Goal: Task Accomplishment & Management: Manage account settings

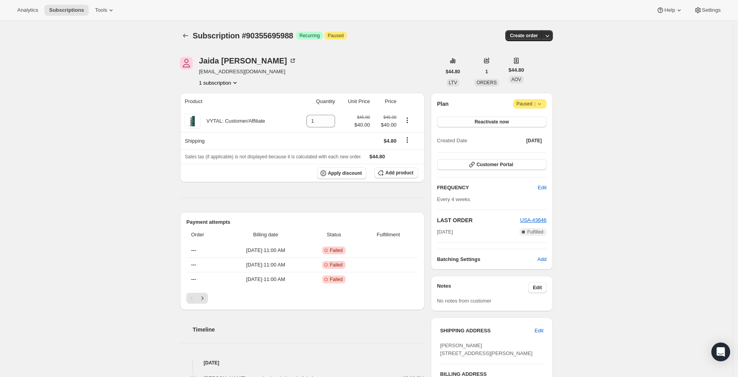
click at [541, 105] on icon at bounding box center [539, 104] width 8 height 8
click at [528, 120] on span "Cancel subscription" at bounding box center [530, 119] width 44 height 6
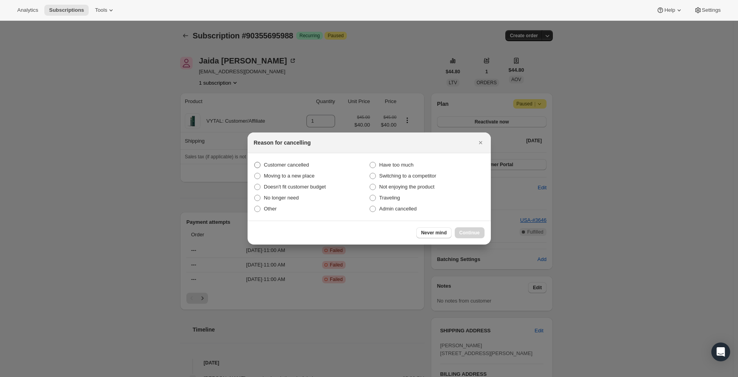
click at [312, 163] on label "Customer cancelled" at bounding box center [311, 165] width 115 height 11
click at [255, 162] on input "Customer cancelled" at bounding box center [254, 162] width 0 height 0
radio input "true"
click at [479, 235] on button "Continue" at bounding box center [470, 233] width 30 height 11
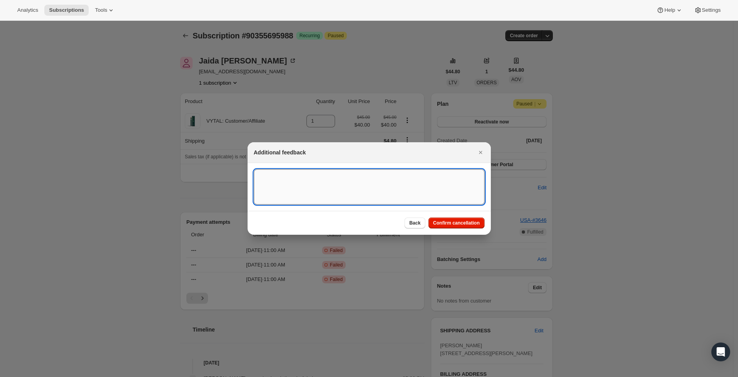
click at [304, 189] on textarea ":rbk:" at bounding box center [369, 186] width 231 height 35
click at [357, 233] on div "Back Confirm cancellation" at bounding box center [369, 223] width 243 height 24
drag, startPoint x: 322, startPoint y: 175, endPoint x: 239, endPoint y: 175, distance: 83.2
click at [279, 178] on textarea "Micheal Tows requested." at bounding box center [369, 186] width 231 height 35
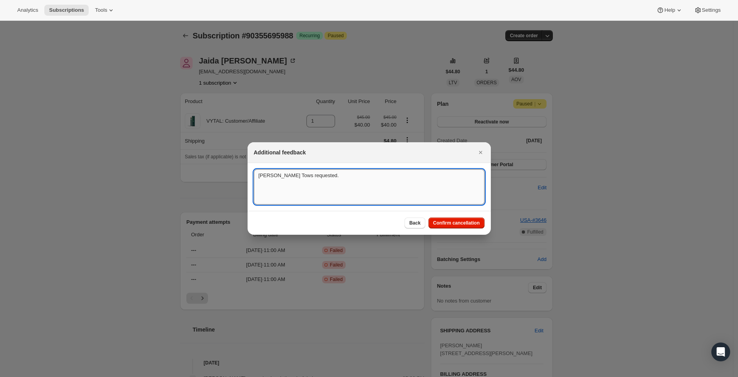
click at [279, 178] on textarea "Micheal Tows requested." at bounding box center [369, 186] width 231 height 35
paste textarea "Requested by Michael Towns via Customer Support."
click at [272, 177] on textarea "Micheal Requested by Michael Towns via Customer Support. requested." at bounding box center [369, 186] width 231 height 35
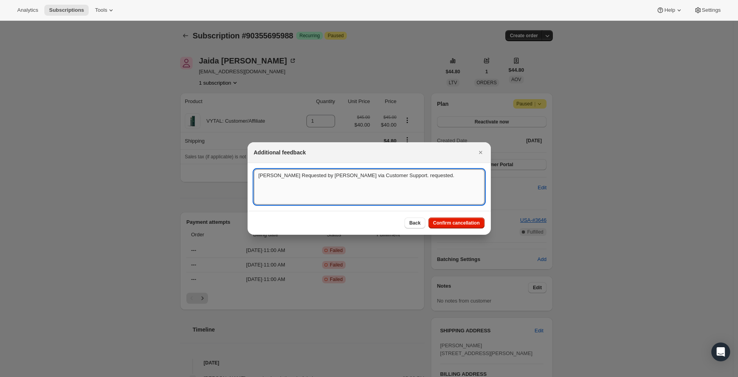
paste textarea "Requested by Michael Towns via Customer Support."
click at [324, 178] on textarea "Requested by Michael Towns via Customer Support." at bounding box center [369, 186] width 231 height 35
click at [335, 179] on textarea "Requested by Michael Towns via Customer Support." at bounding box center [369, 186] width 231 height 35
type textarea "Requested by Michael Towns via CS"
click at [482, 223] on button "Confirm cancellation" at bounding box center [456, 223] width 56 height 11
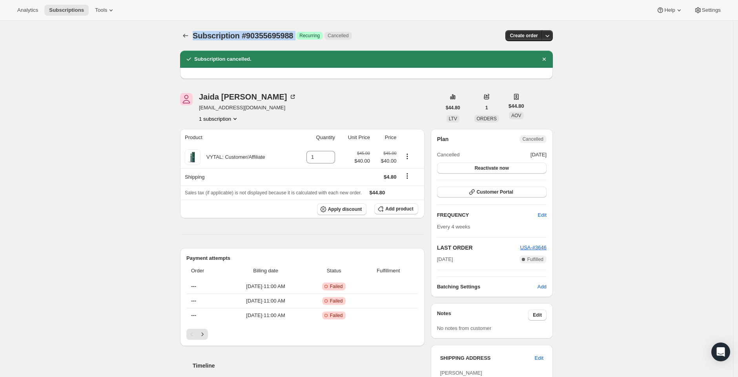
drag, startPoint x: 304, startPoint y: 38, endPoint x: 196, endPoint y: 40, distance: 107.9
click at [196, 40] on div "Subscription #90355695988 Success Recurring Cancelled" at bounding box center [308, 35] width 231 height 11
copy div "Subscription #90355695988 Success"
click at [142, 65] on div "Subscription #90355695988. This page is ready Subscription #90355695988 Success…" at bounding box center [366, 363] width 733 height 684
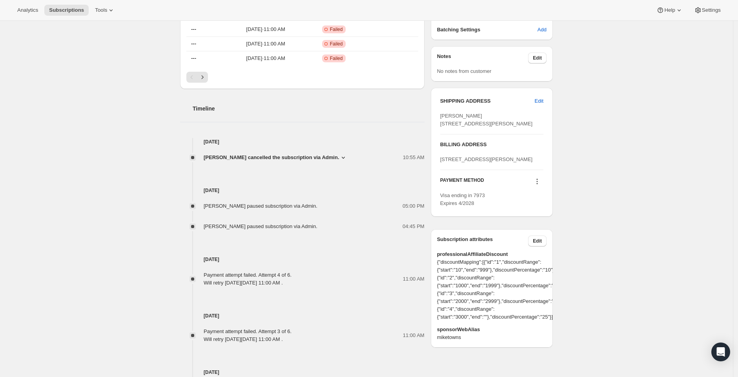
scroll to position [254, 0]
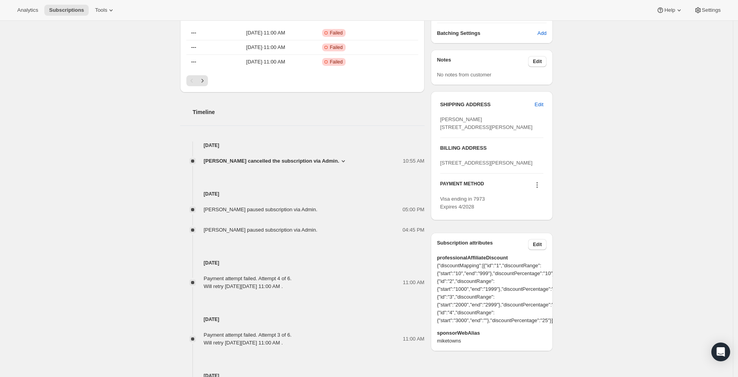
click at [541, 189] on icon at bounding box center [537, 185] width 8 height 8
click at [540, 189] on icon at bounding box center [537, 185] width 8 height 8
click at [582, 175] on div "Subscription #90355695988. This page is ready Subscription #90355695988 Success…" at bounding box center [366, 109] width 733 height 684
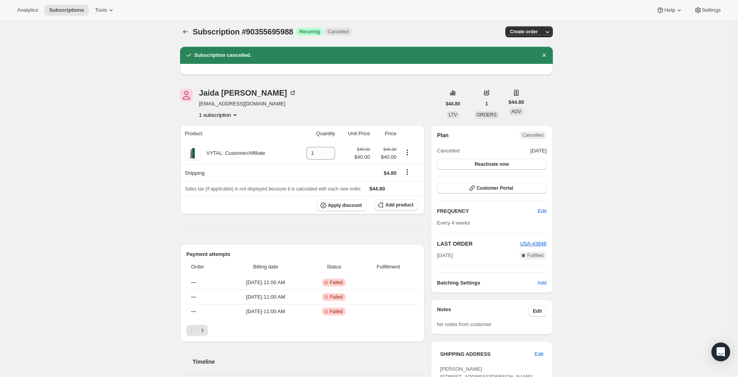
scroll to position [1, 0]
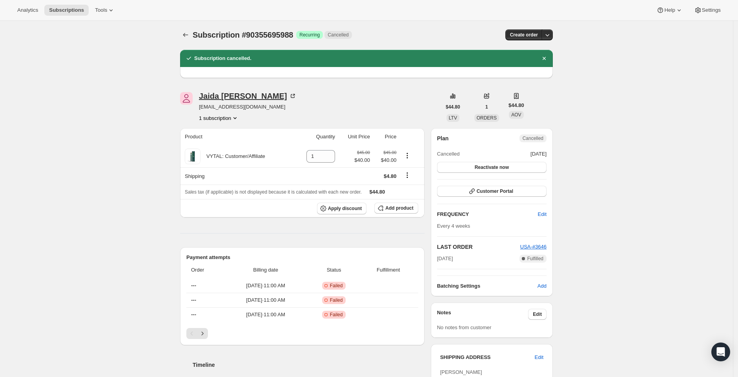
click at [249, 97] on div "Jaida Bazemore" at bounding box center [248, 96] width 98 height 8
drag, startPoint x: 304, startPoint y: 34, endPoint x: 243, endPoint y: 34, distance: 60.4
click at [243, 34] on div "Subscription #90355695988 Success Recurring Cancelled" at bounding box center [308, 34] width 231 height 11
copy span "#90355695988"
